Goal: Task Accomplishment & Management: Complete application form

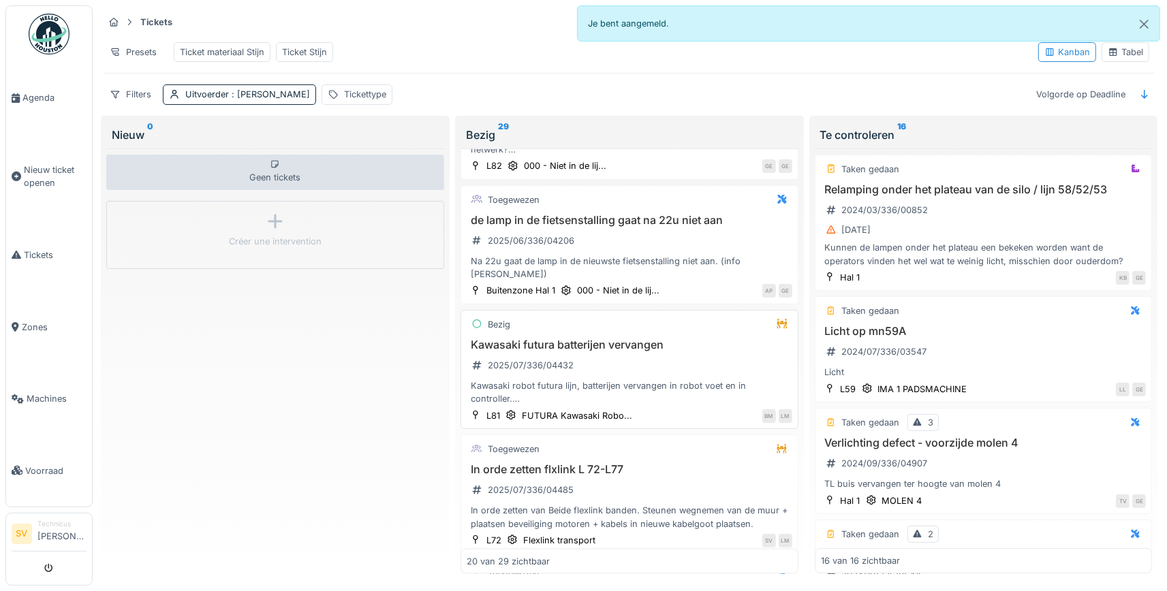
scroll to position [2091, 0]
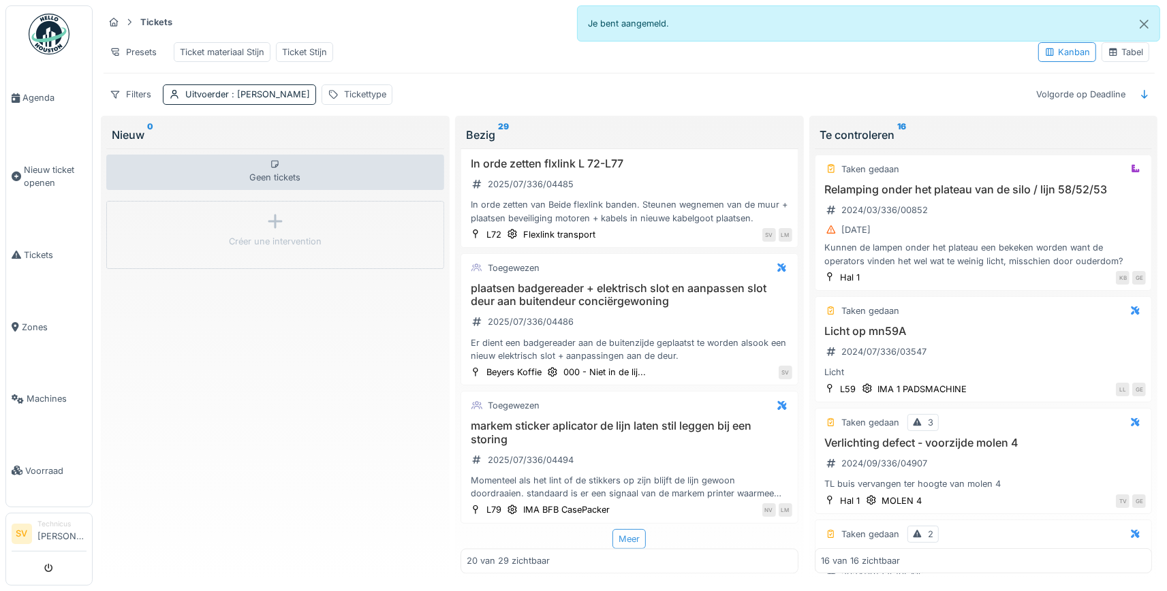
click at [637, 540] on div "Meer" at bounding box center [628, 539] width 33 height 20
click at [57, 35] on img at bounding box center [49, 34] width 41 height 41
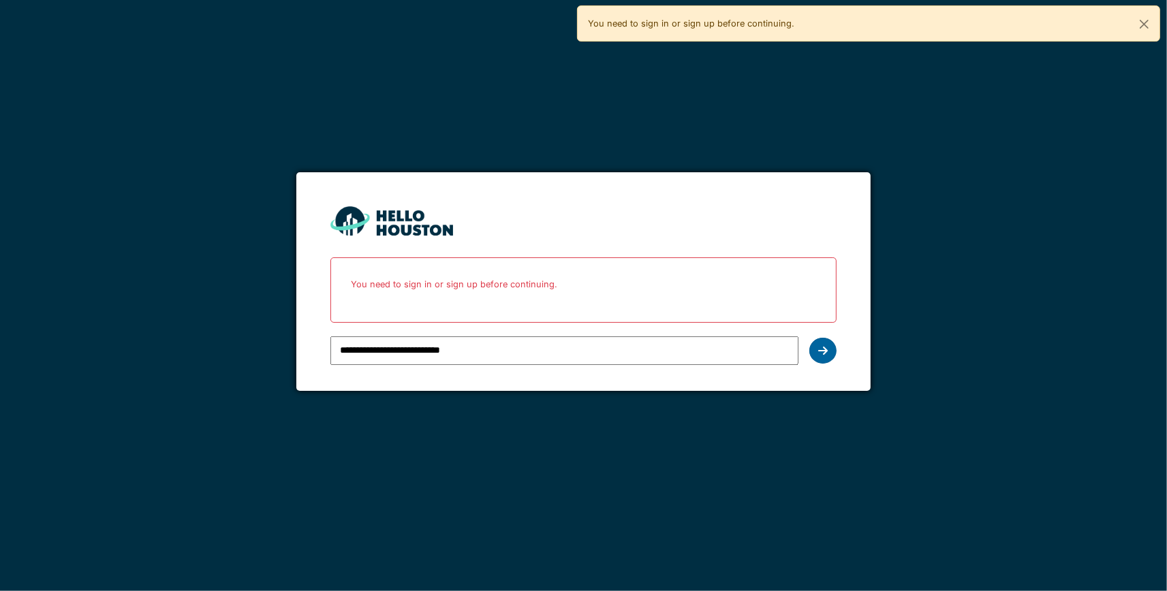
click at [830, 348] on div at bounding box center [822, 351] width 27 height 26
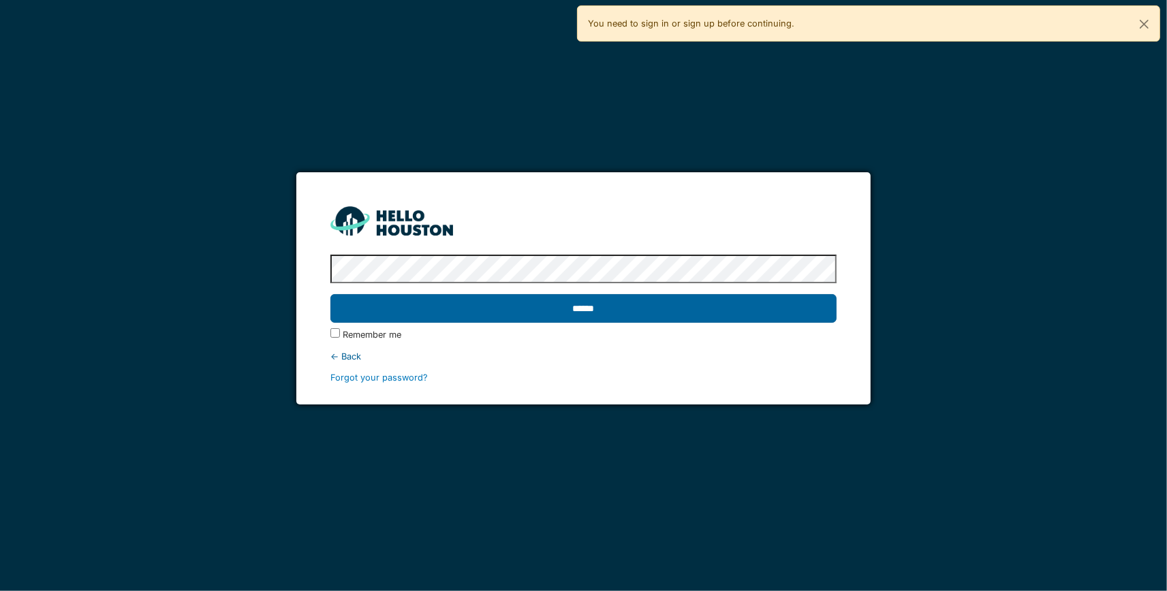
click at [721, 302] on input "******" at bounding box center [583, 308] width 507 height 29
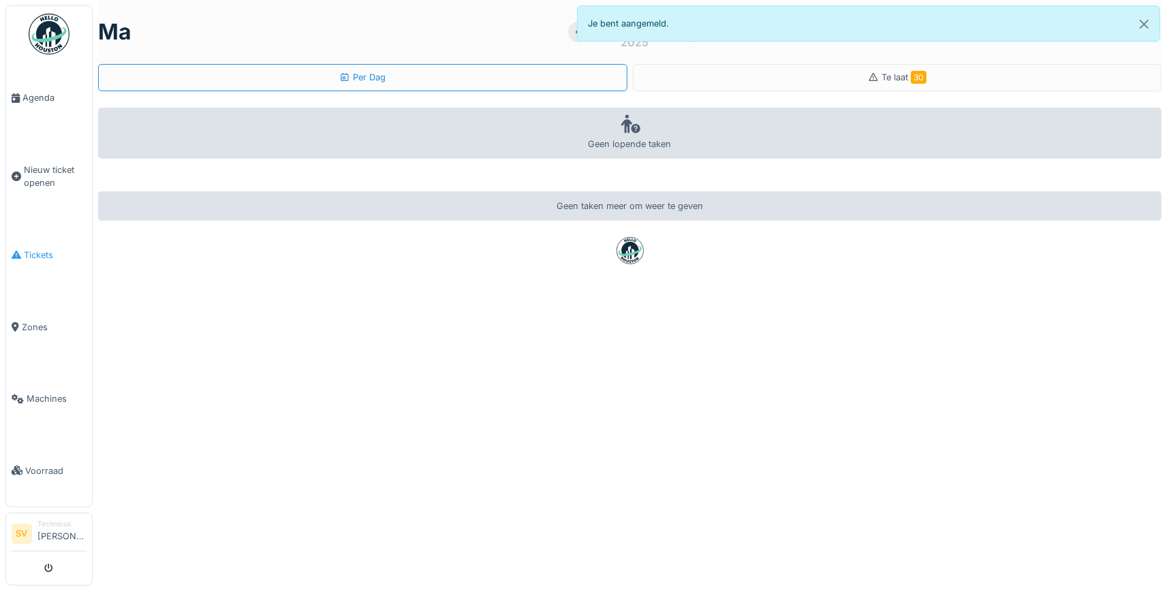
click at [19, 250] on icon at bounding box center [17, 255] width 10 height 10
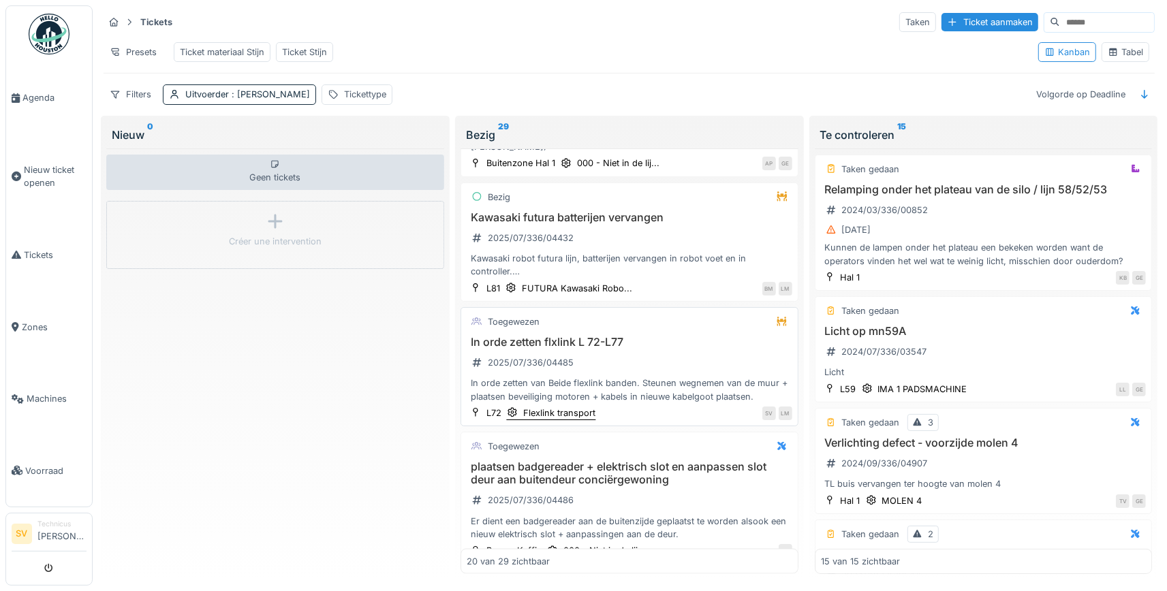
scroll to position [2091, 0]
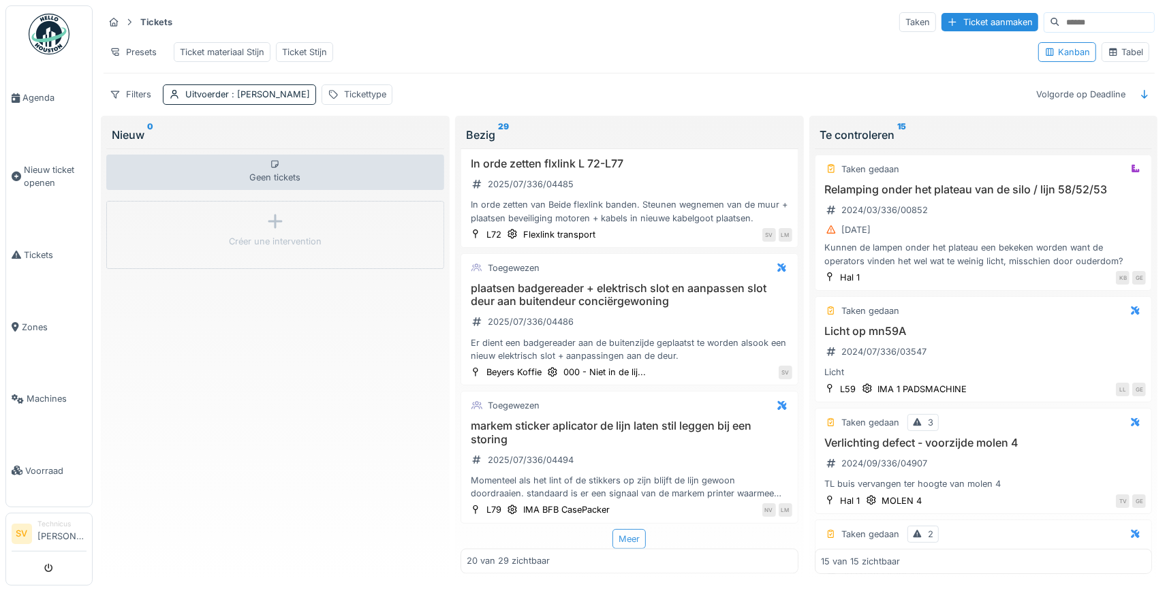
click at [633, 535] on div "Meer" at bounding box center [628, 539] width 33 height 20
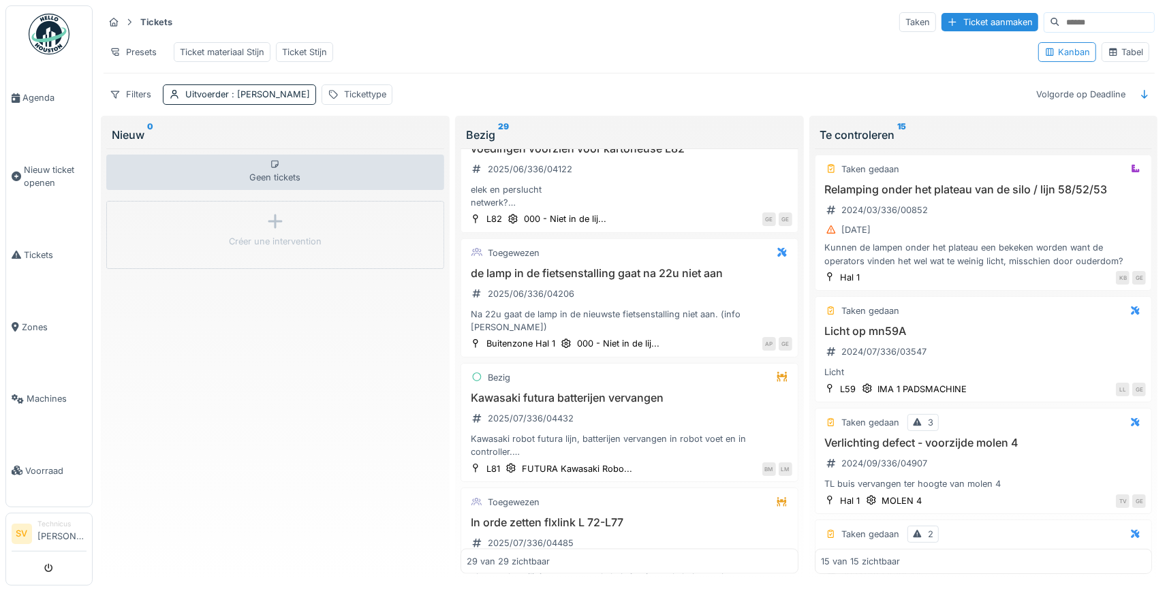
scroll to position [1666, 0]
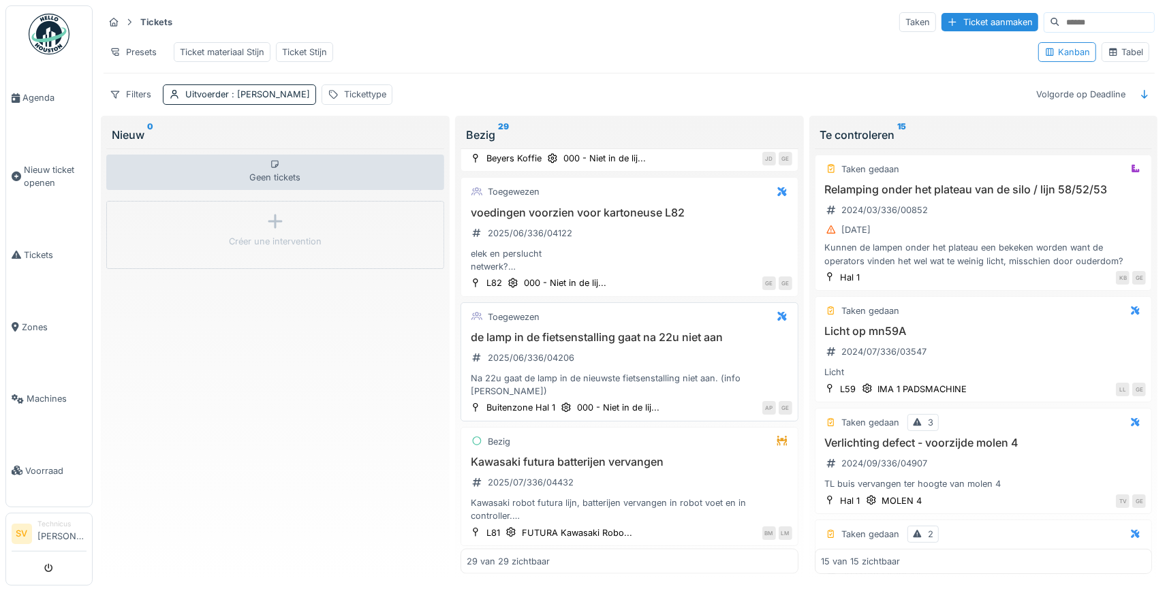
click at [648, 367] on div "de lamp in de fietsenstalling gaat na 22u niet aan 2025/06/336/04206 Na 22u gaa…" at bounding box center [630, 364] width 326 height 67
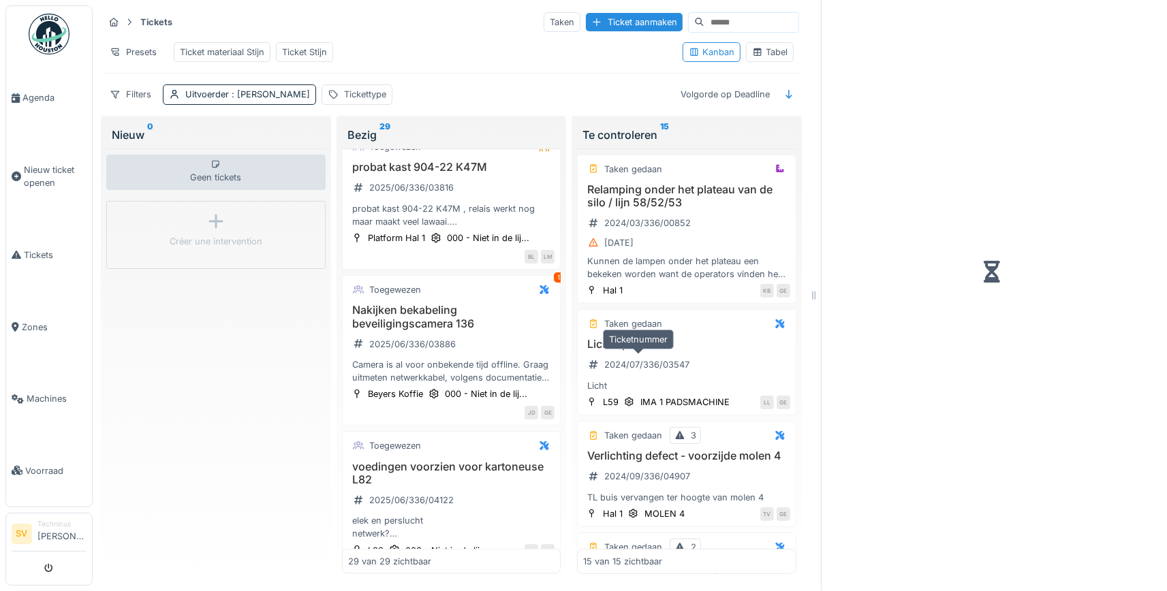
scroll to position [1889, 0]
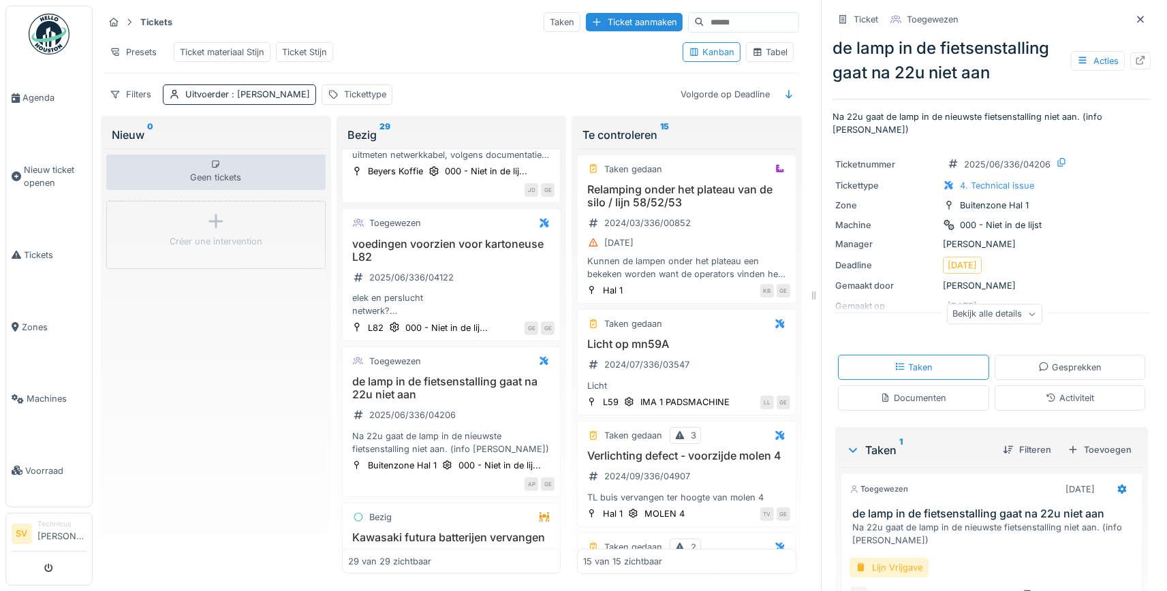
click at [903, 567] on div "Lijn Vrijgave" at bounding box center [888, 568] width 79 height 20
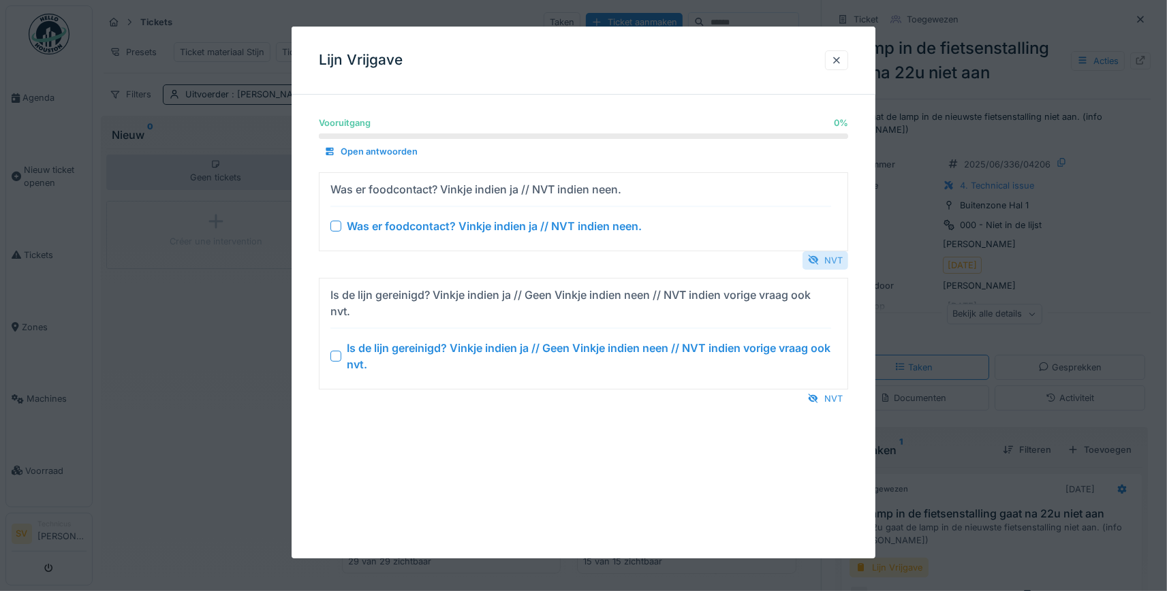
click at [836, 254] on div "NVT" at bounding box center [825, 260] width 46 height 18
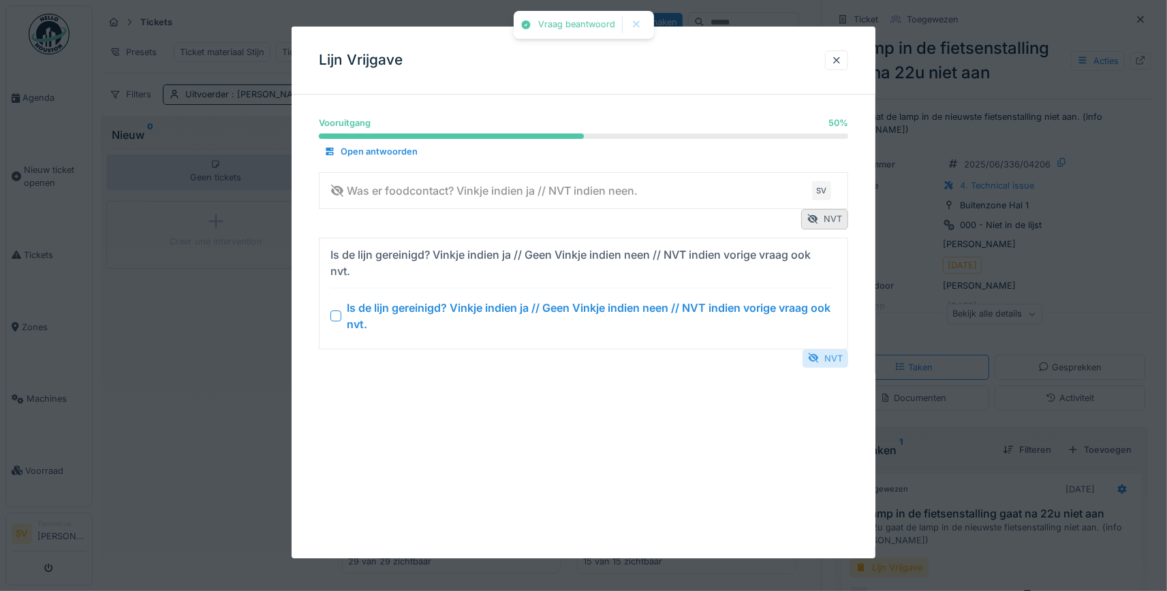
click at [833, 358] on div "NVT" at bounding box center [825, 358] width 46 height 18
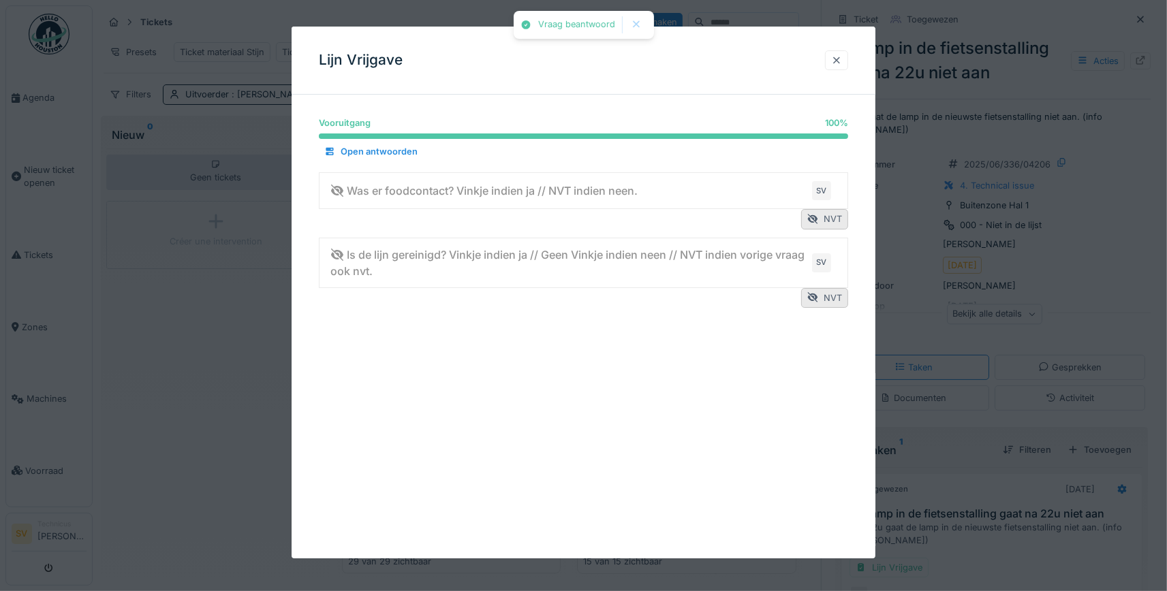
click at [836, 59] on div at bounding box center [836, 60] width 11 height 13
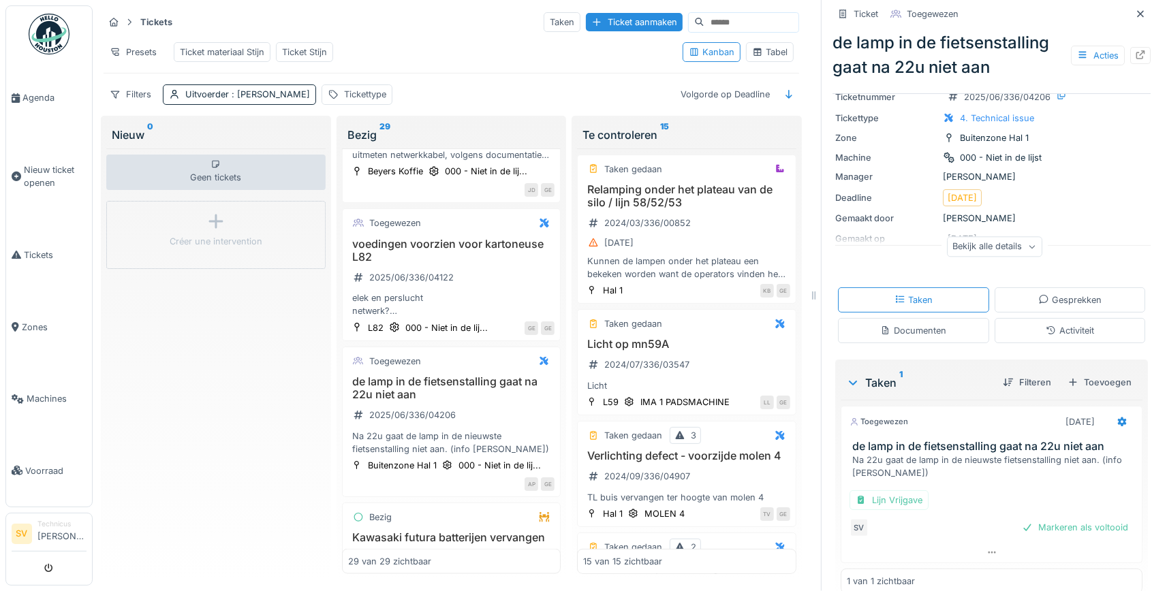
scroll to position [87, 0]
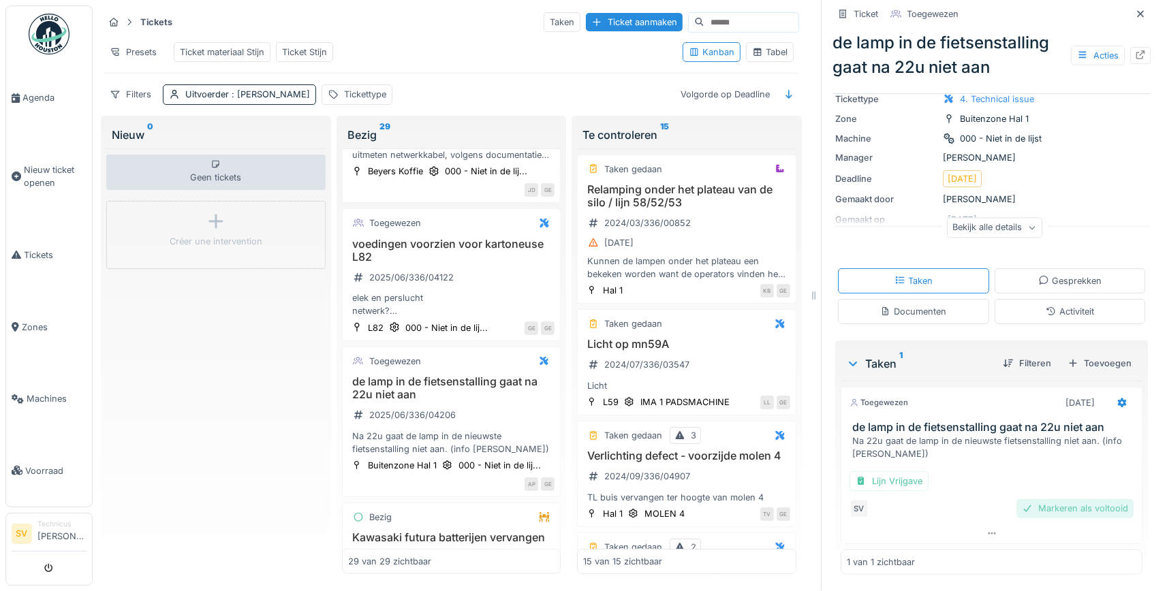
click at [1091, 506] on div "Markeren als voltooid" at bounding box center [1074, 508] width 117 height 18
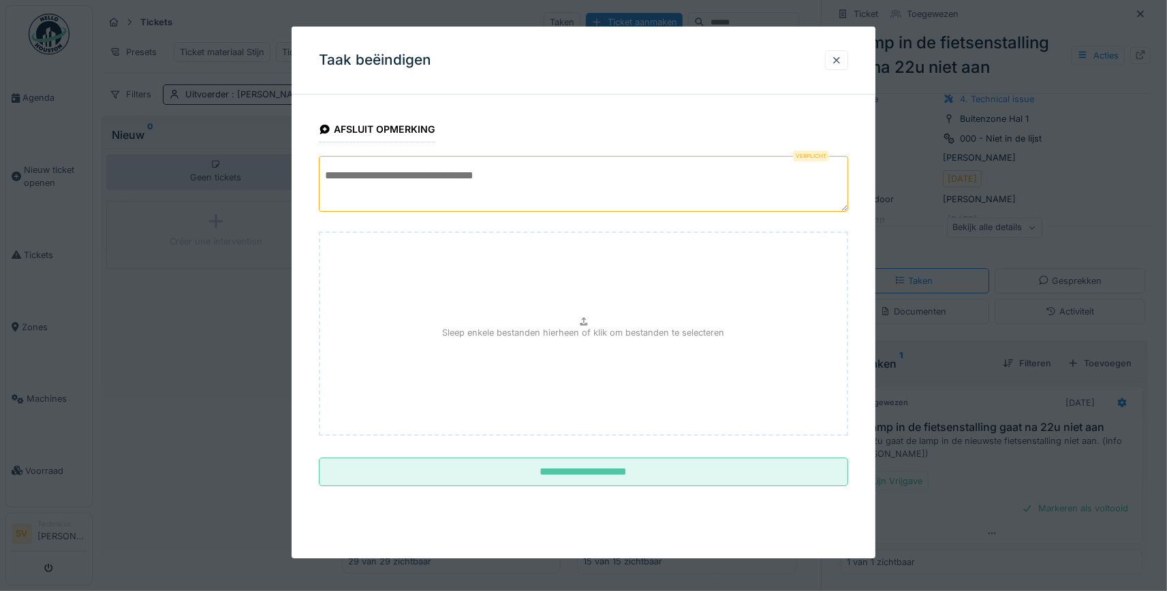
click at [500, 178] on textarea at bounding box center [583, 184] width 529 height 56
click at [412, 190] on textarea "**********" at bounding box center [583, 184] width 529 height 56
click at [403, 174] on textarea "**********" at bounding box center [583, 184] width 529 height 56
click at [437, 191] on textarea "**********" at bounding box center [583, 184] width 529 height 56
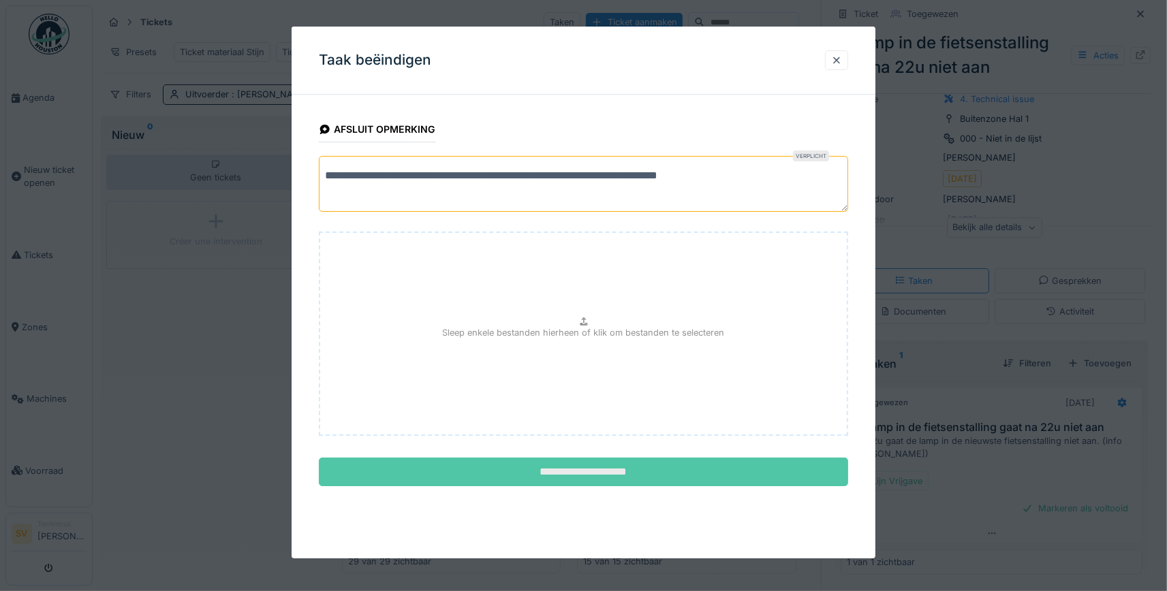
type textarea "**********"
click at [606, 464] on input "**********" at bounding box center [583, 472] width 529 height 29
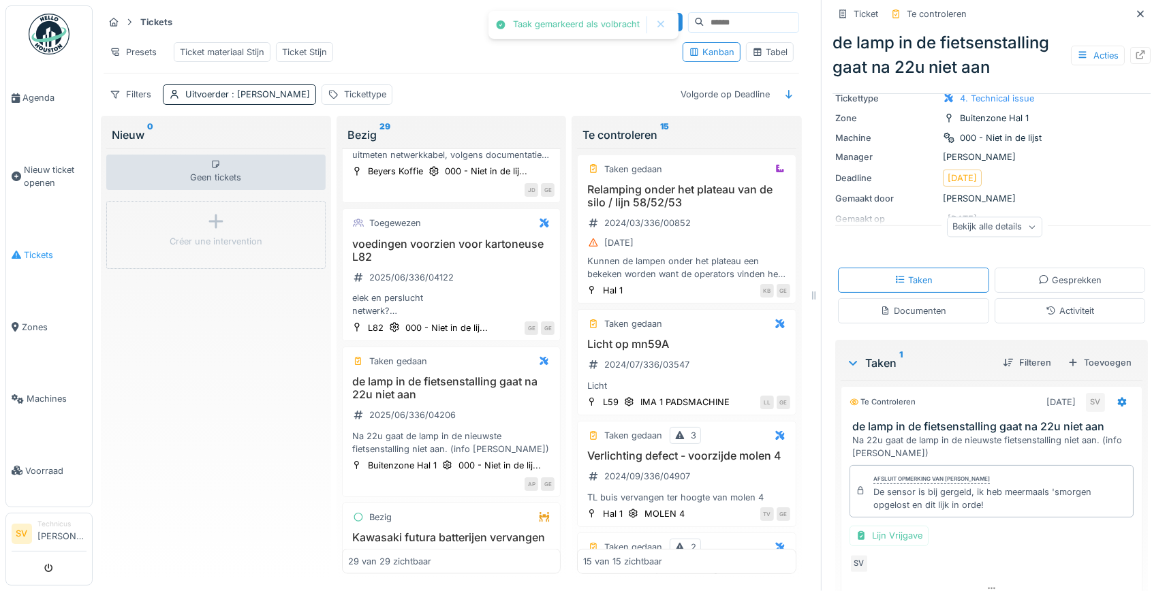
click at [43, 251] on span "Tickets" at bounding box center [55, 255] width 63 height 13
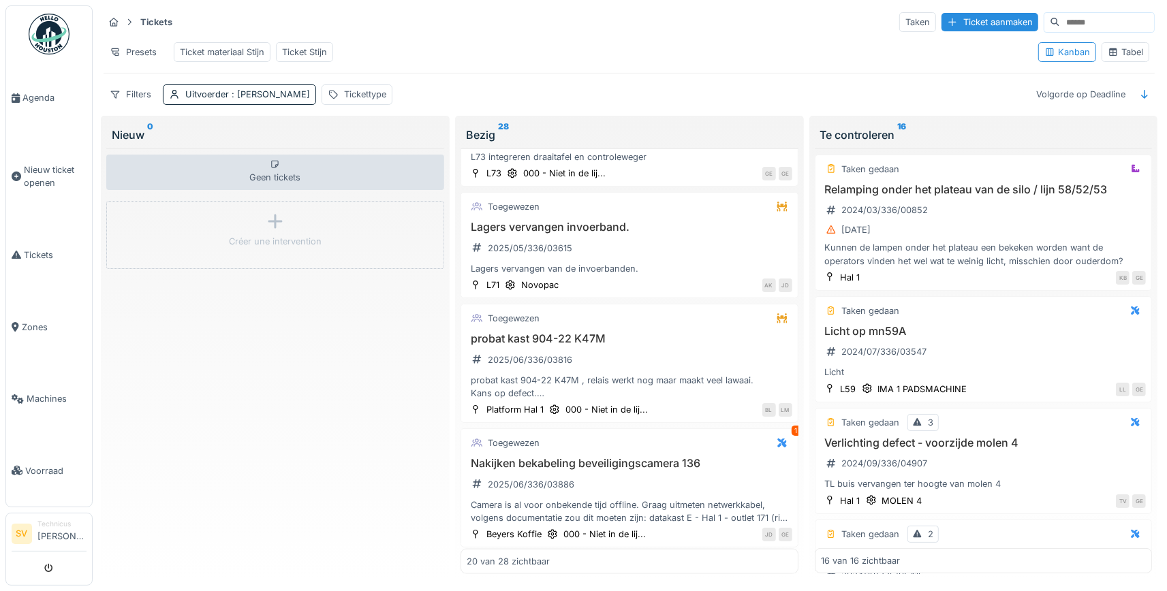
scroll to position [1337, 0]
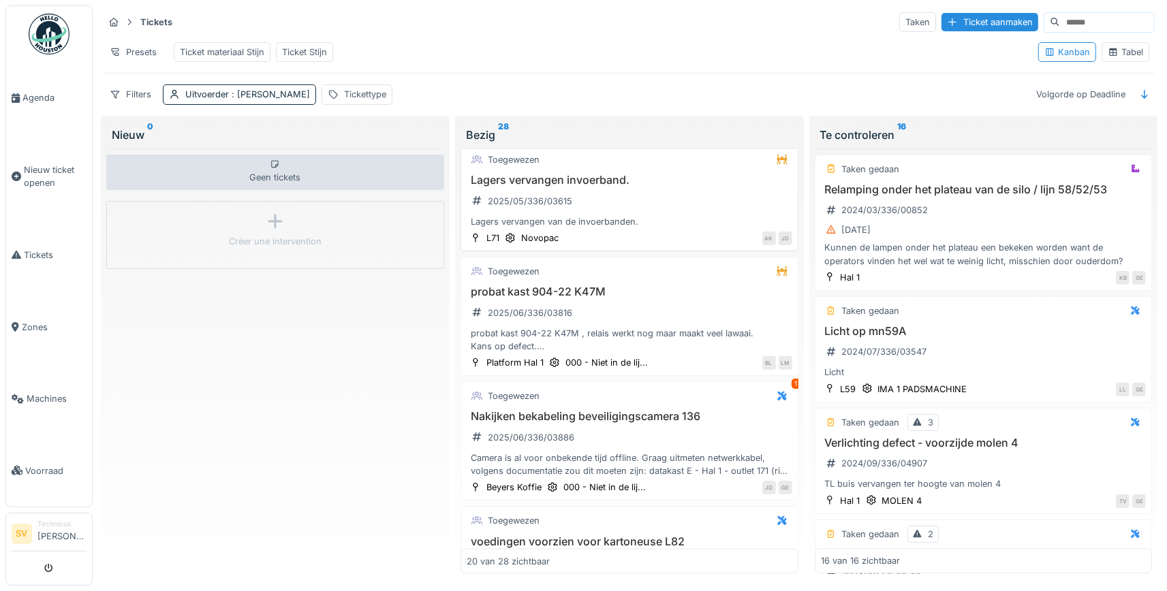
click at [586, 190] on div "Lagers vervangen invoerband. 2025/05/336/03615 Lagers vervangen van de invoerba…" at bounding box center [630, 201] width 326 height 54
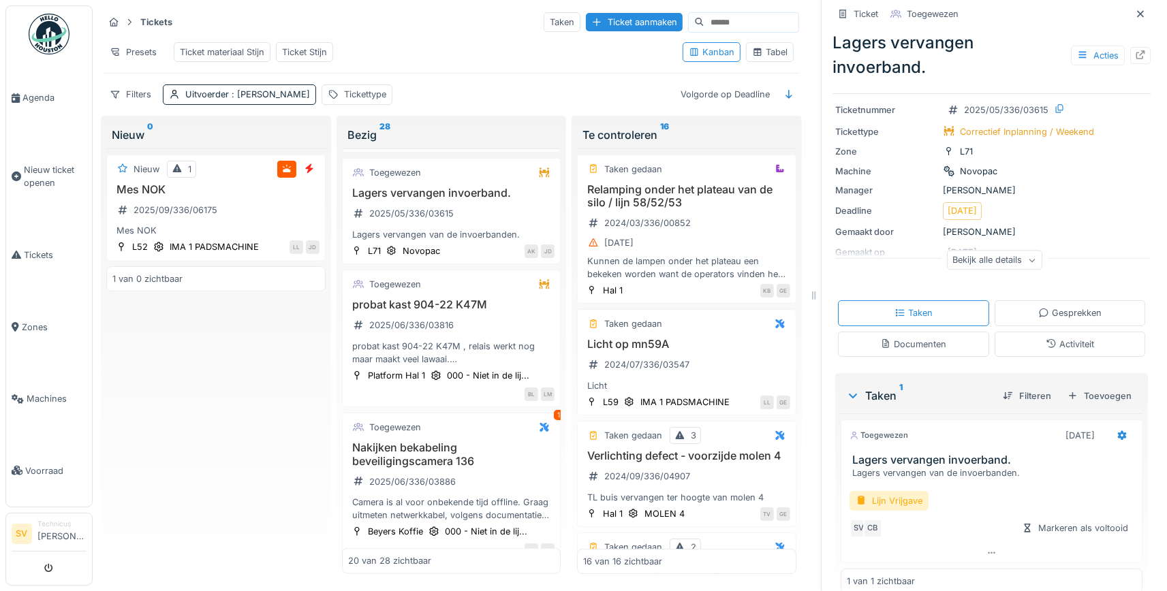
scroll to position [61, 0]
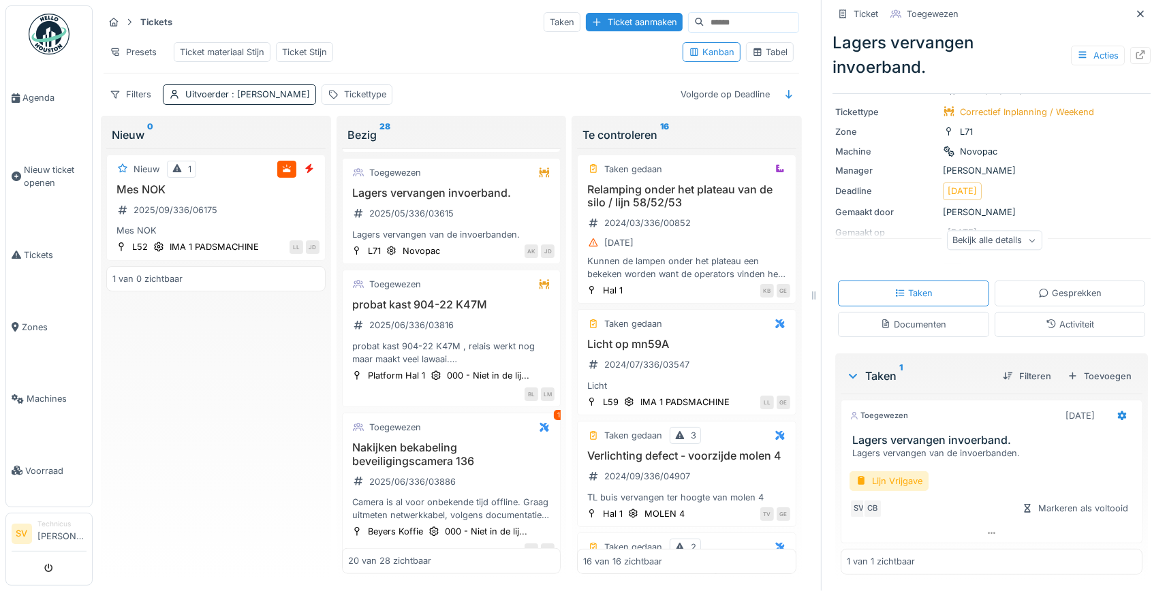
click at [950, 447] on h3 "Lagers vervangen invoerband." at bounding box center [994, 440] width 284 height 13
click at [1007, 242] on div "Bekijk alle details" at bounding box center [994, 240] width 95 height 20
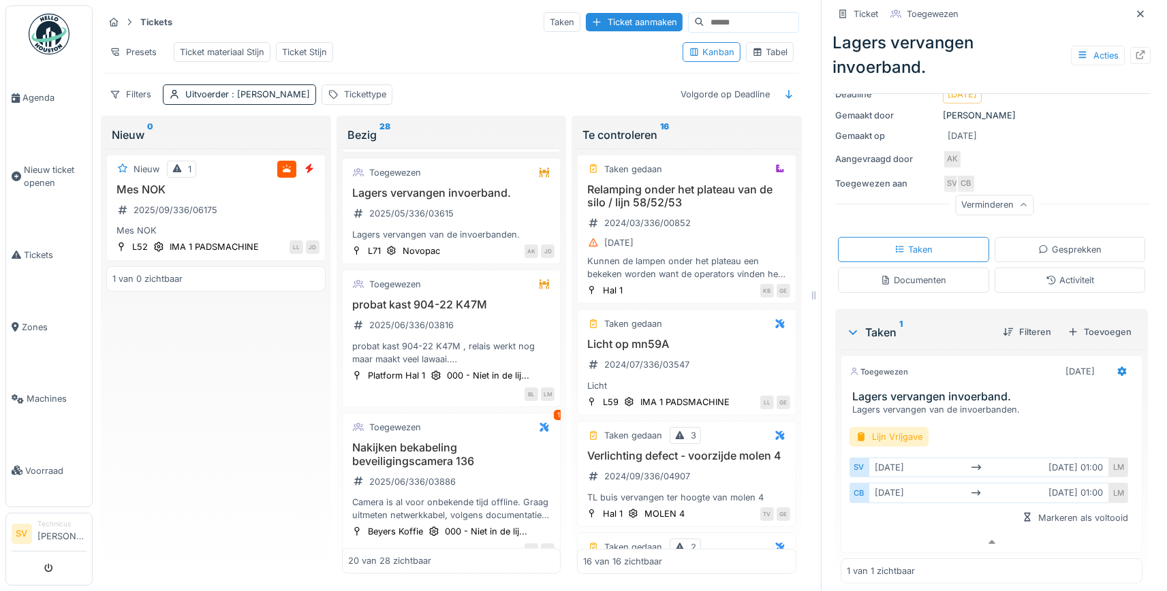
scroll to position [164, 0]
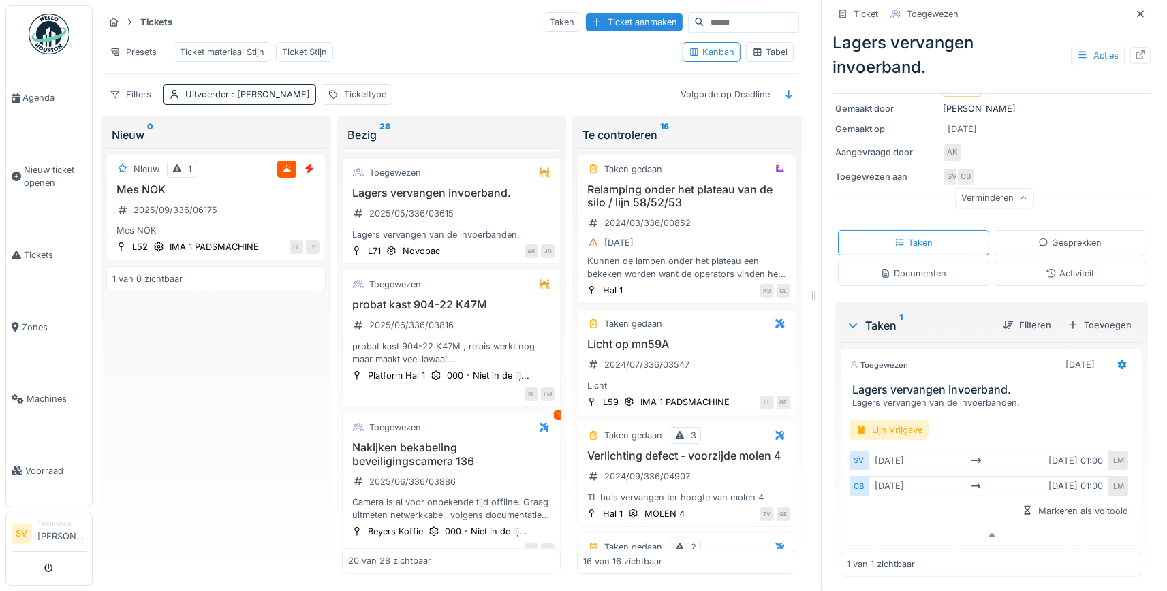
click at [888, 387] on h3 "Lagers vervangen invoerband." at bounding box center [994, 389] width 284 height 13
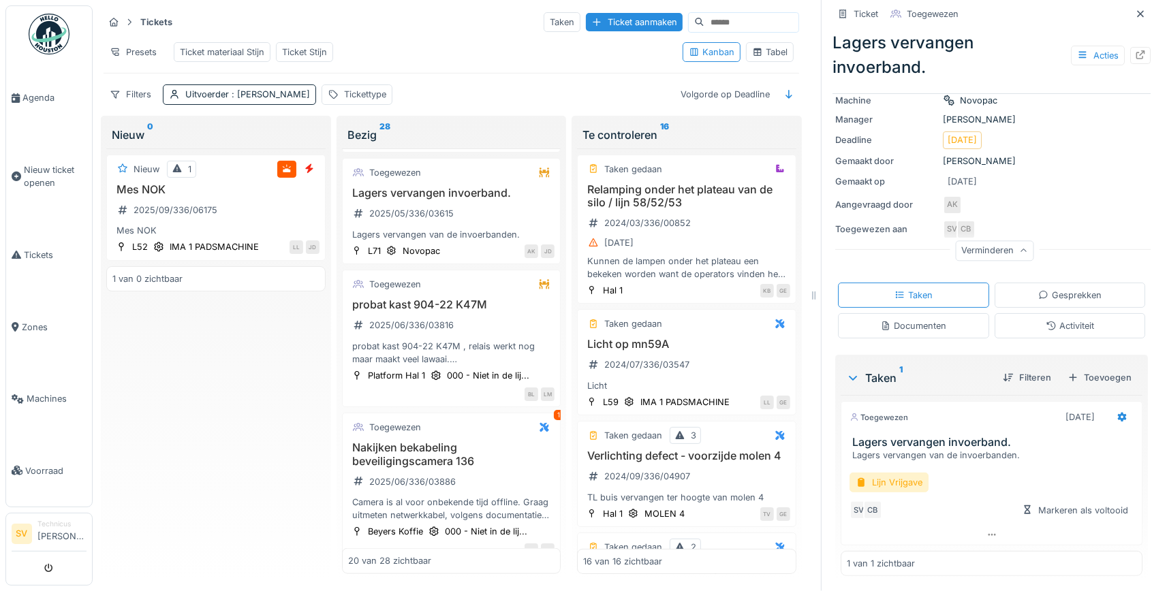
click at [936, 322] on div "Documenten" at bounding box center [913, 325] width 66 height 13
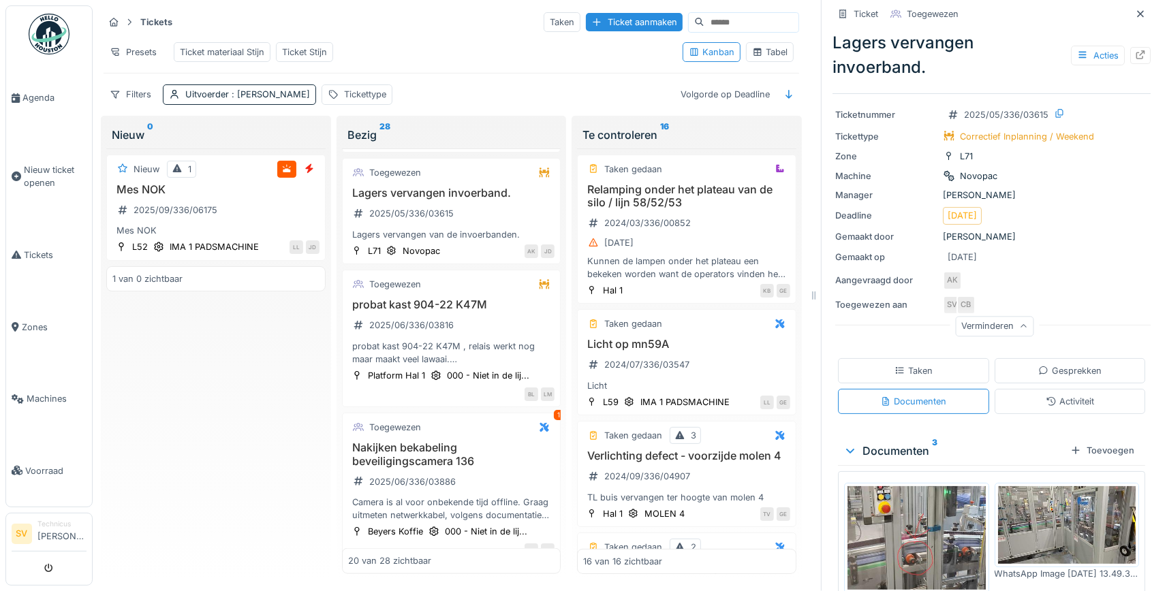
scroll to position [227, 0]
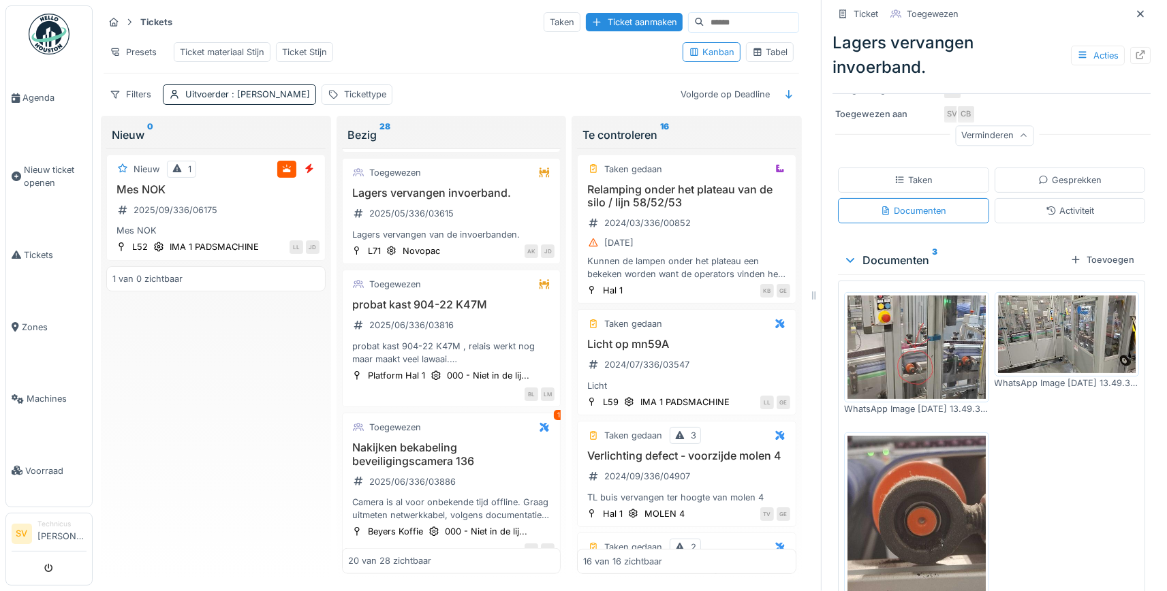
click at [929, 358] on img at bounding box center [916, 348] width 138 height 104
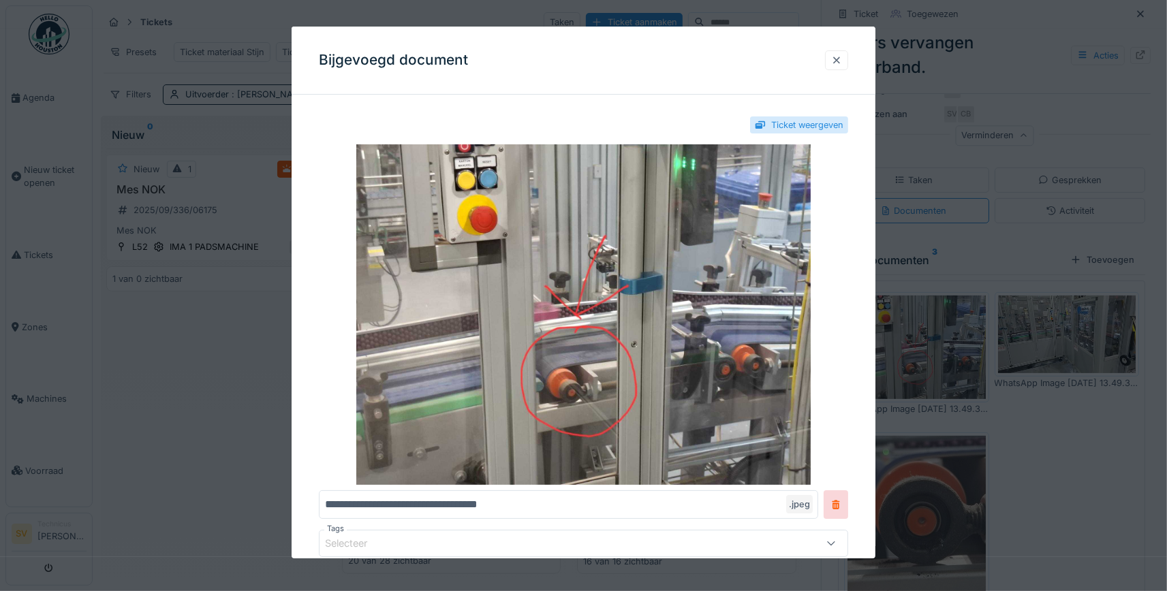
click at [834, 61] on div at bounding box center [836, 60] width 11 height 13
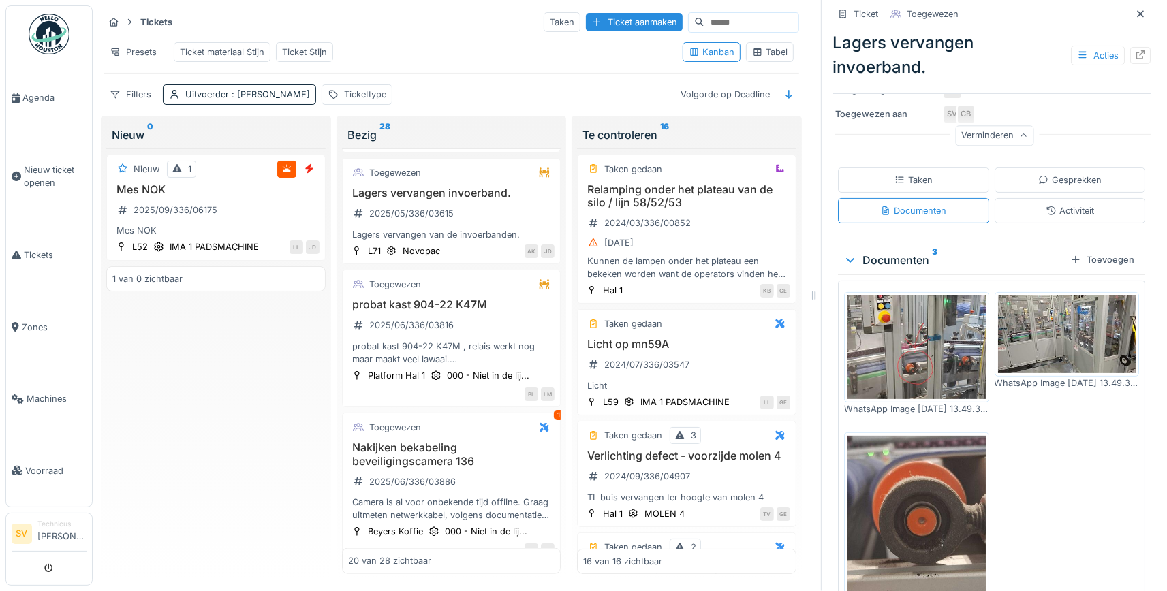
click at [1035, 329] on img at bounding box center [1067, 335] width 138 height 78
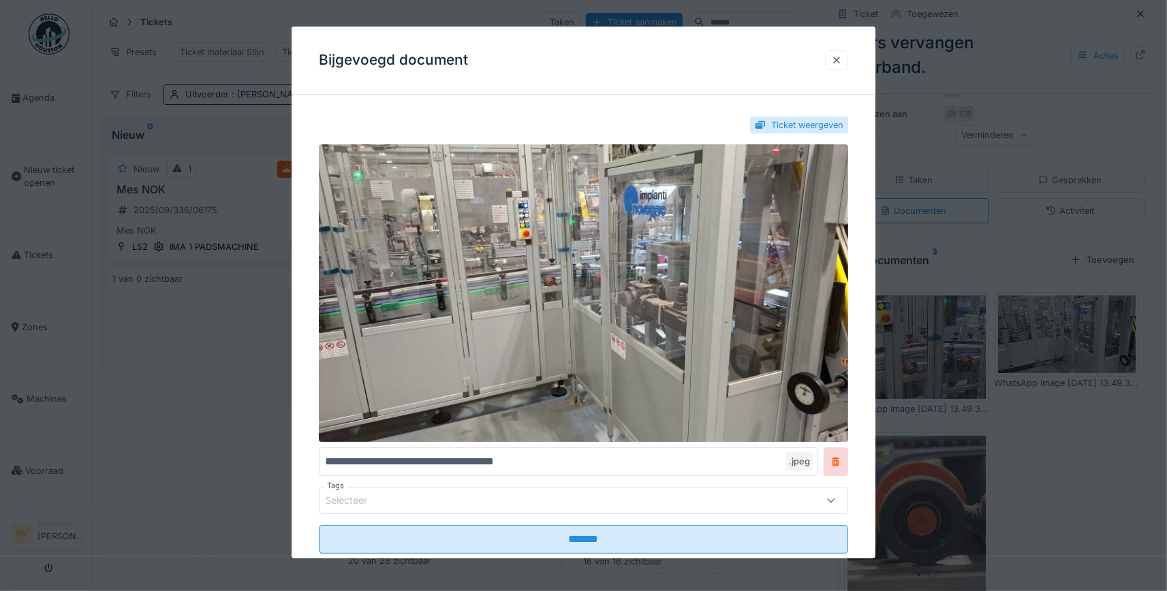
click at [837, 60] on div at bounding box center [836, 60] width 11 height 13
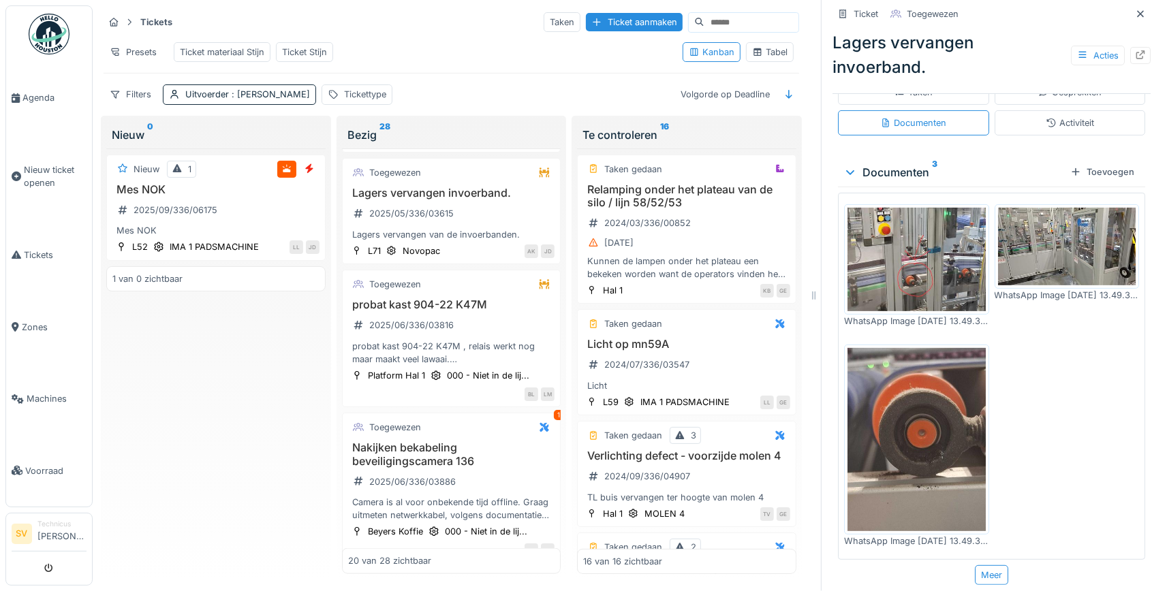
scroll to position [323, 0]
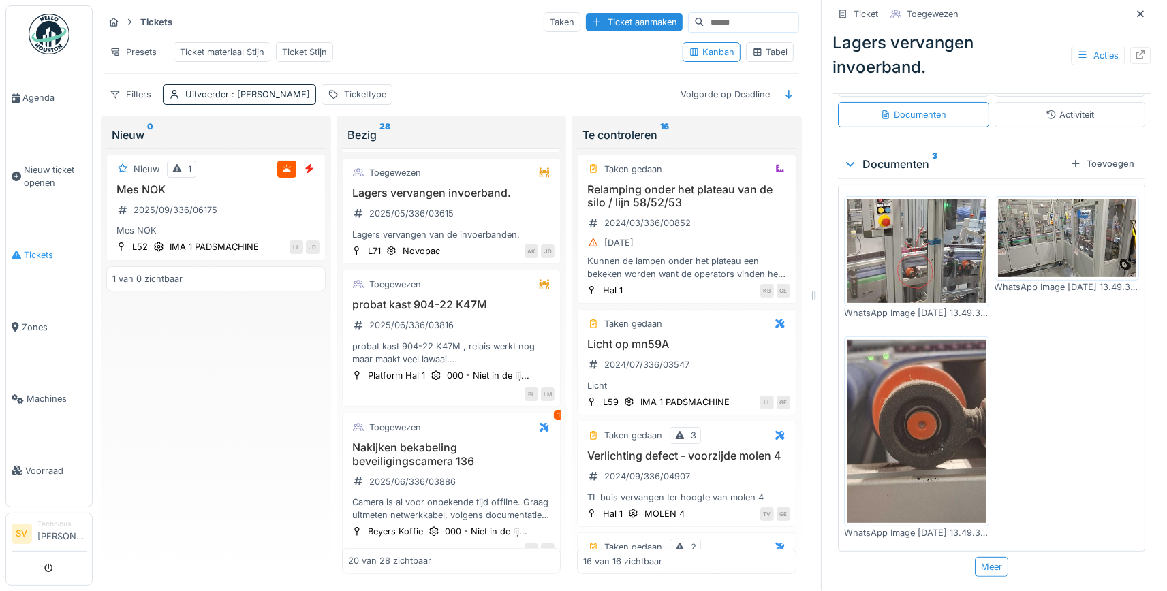
click at [43, 249] on span "Tickets" at bounding box center [55, 255] width 63 height 13
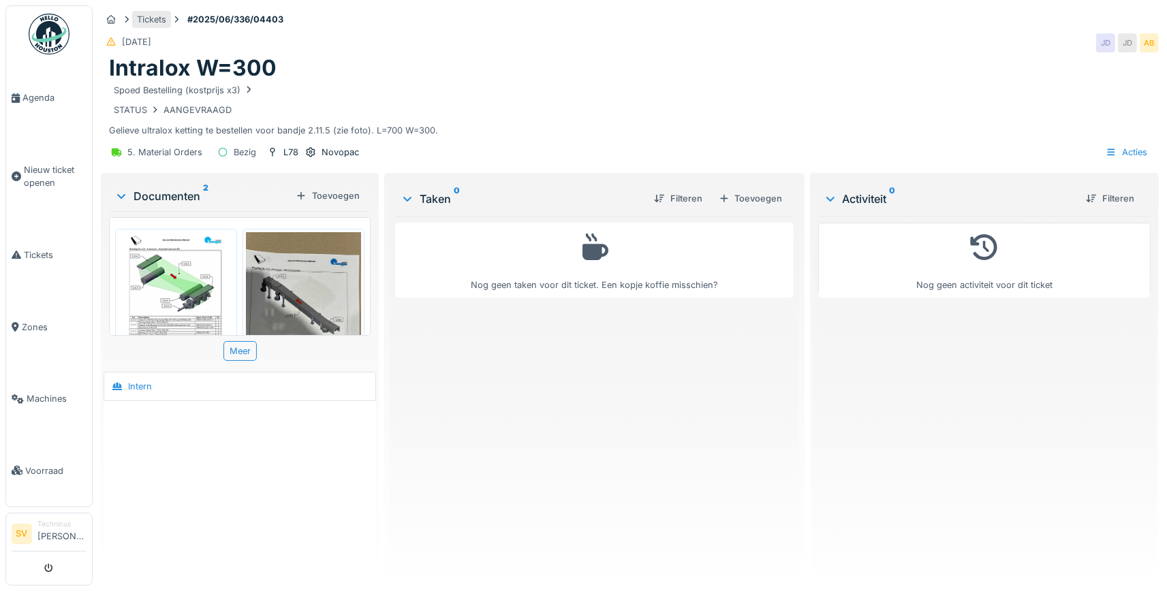
click at [153, 18] on div "Tickets" at bounding box center [151, 19] width 29 height 13
